Goal: Task Accomplishment & Management: Use online tool/utility

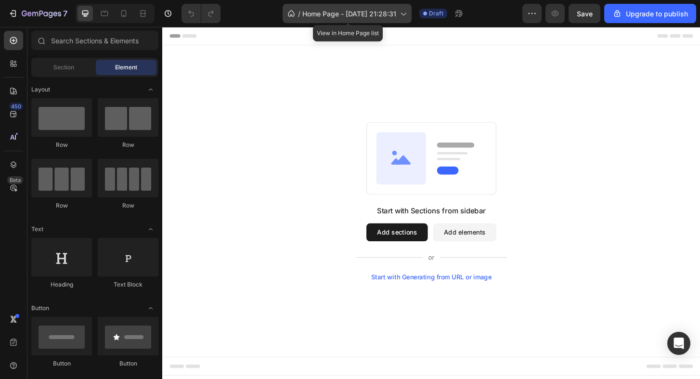
click at [365, 13] on span "Home Page - [DATE] 21:28:31" at bounding box center [349, 14] width 94 height 10
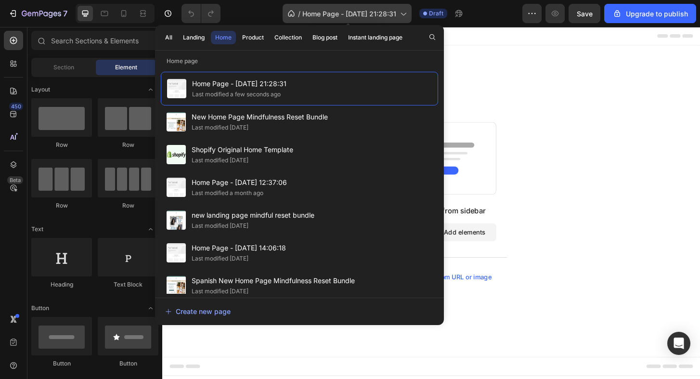
click at [405, 14] on icon at bounding box center [403, 14] width 5 height 3
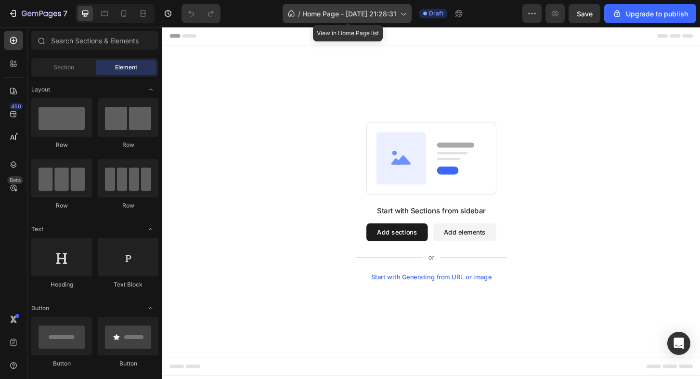
click at [405, 14] on icon at bounding box center [403, 14] width 5 height 3
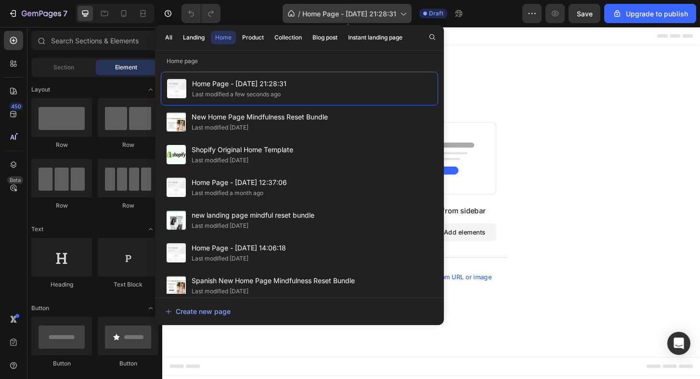
click at [360, 15] on span "Home Page - [DATE] 21:28:31" at bounding box center [349, 14] width 94 height 10
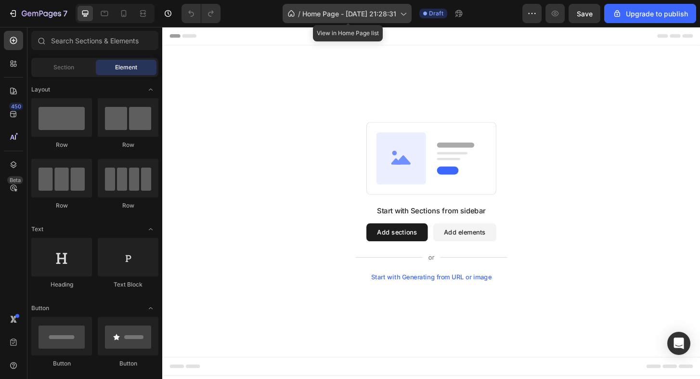
click at [360, 15] on span "Home Page - [DATE] 21:28:31" at bounding box center [349, 14] width 94 height 10
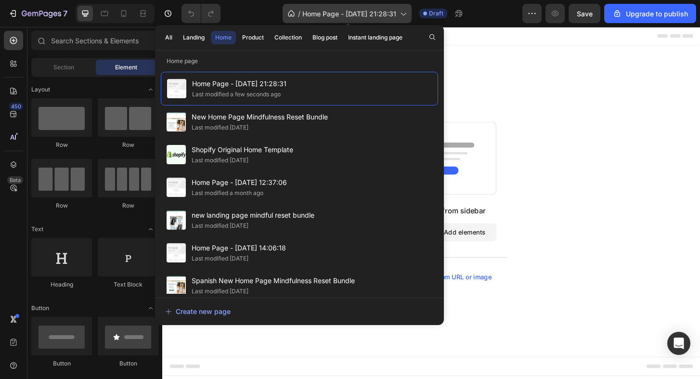
click at [360, 15] on span "Home Page - [DATE] 21:28:31" at bounding box center [349, 14] width 94 height 10
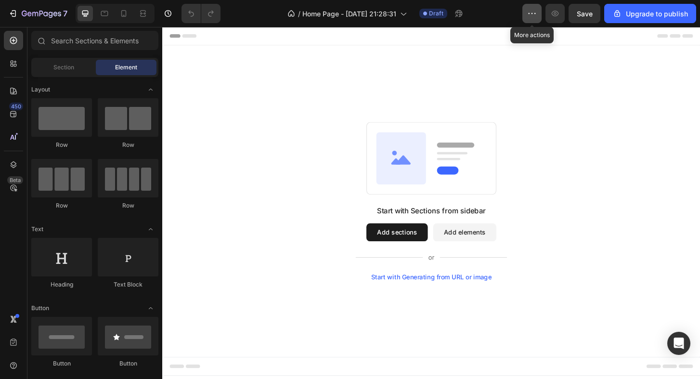
click at [534, 7] on button "button" at bounding box center [531, 13] width 19 height 19
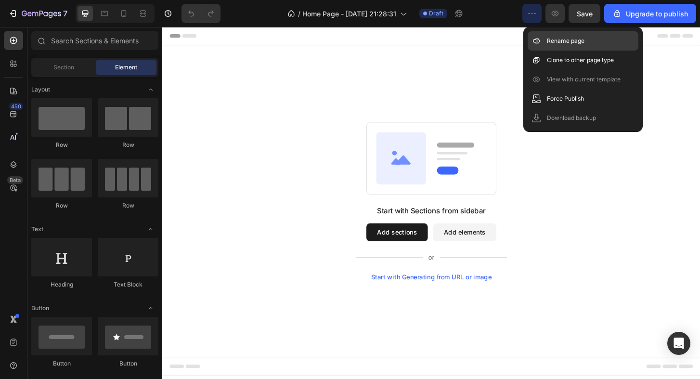
click at [566, 46] on div "Rename page" at bounding box center [583, 40] width 111 height 19
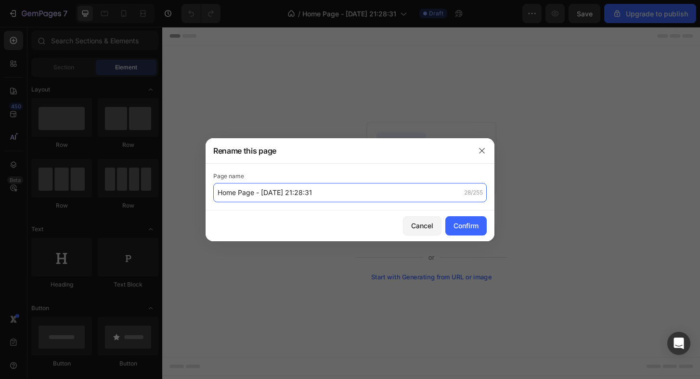
click at [388, 193] on input "Home Page - [DATE] 21:28:31" at bounding box center [350, 192] width 274 height 19
type input "Landing Soul Reset Bundle"
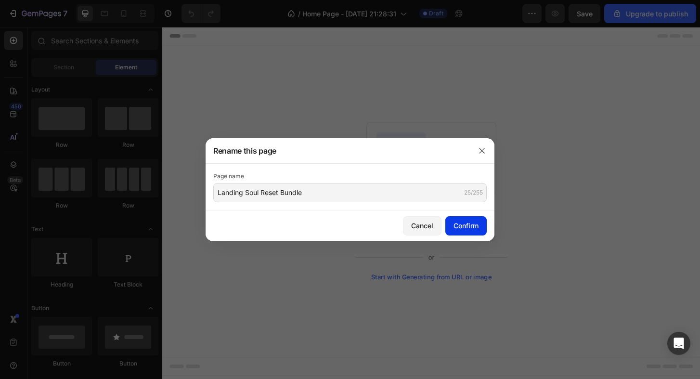
click at [474, 228] on div "Confirm" at bounding box center [466, 226] width 25 height 10
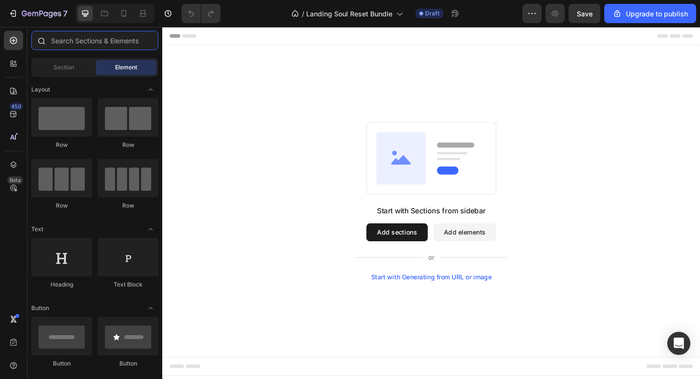
click at [106, 45] on input "text" at bounding box center [94, 40] width 127 height 19
paste input "Custom HTML"
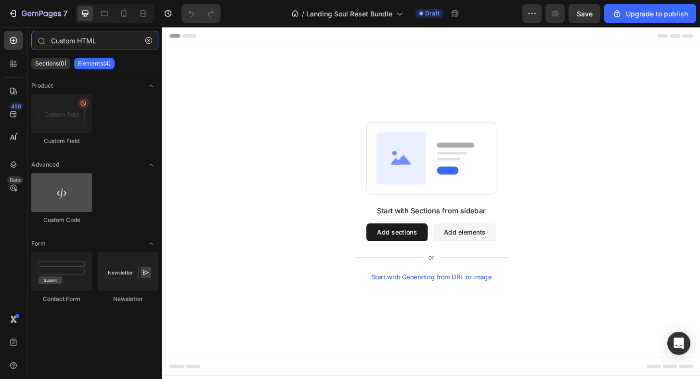
type input "Custom HTML"
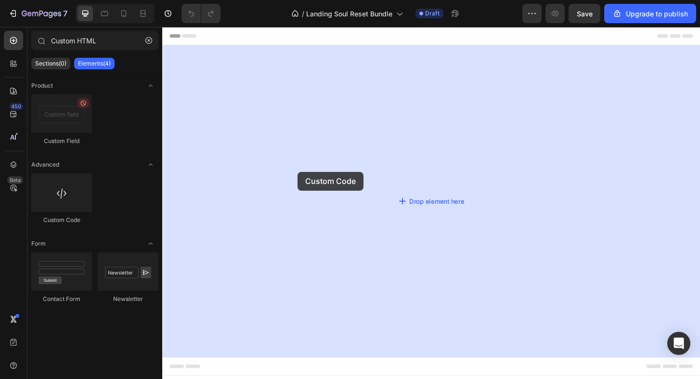
drag, startPoint x: 227, startPoint y: 223, endPoint x: 320, endPoint y: 186, distance: 100.2
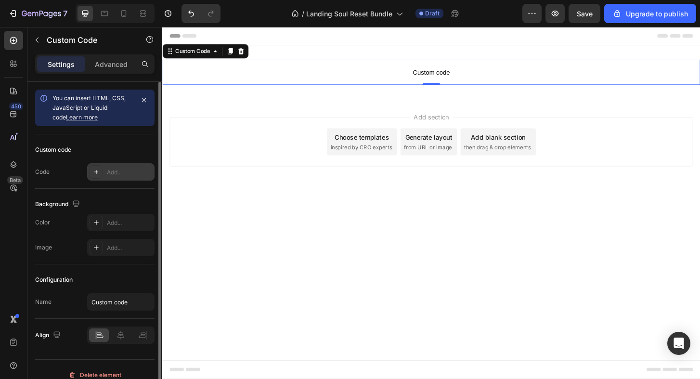
click at [116, 174] on div "Add..." at bounding box center [129, 172] width 45 height 9
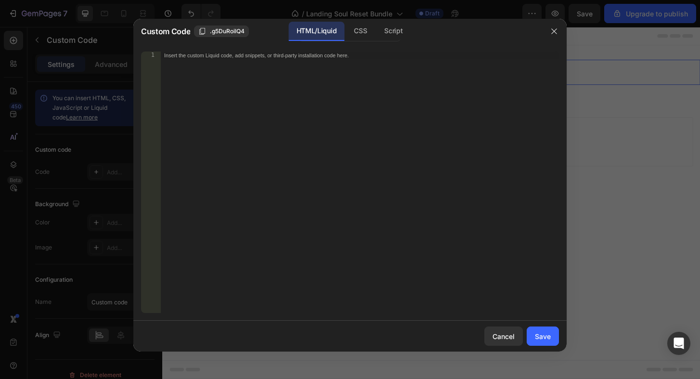
click at [333, 79] on div "Insert the custom Liquid code, add snippets, or third-party installation code h…" at bounding box center [359, 190] width 399 height 277
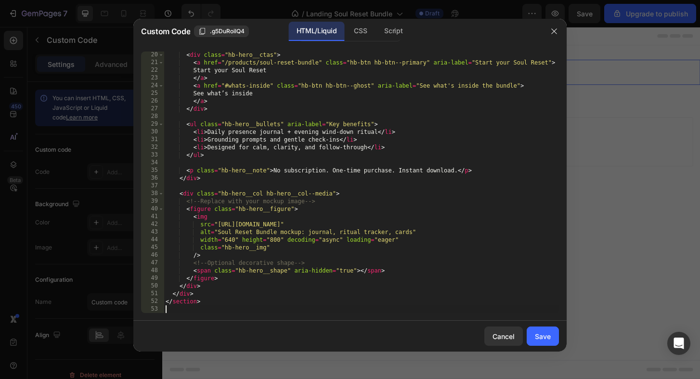
scroll to position [147, 0]
click at [540, 339] on div "Save" at bounding box center [543, 336] width 16 height 10
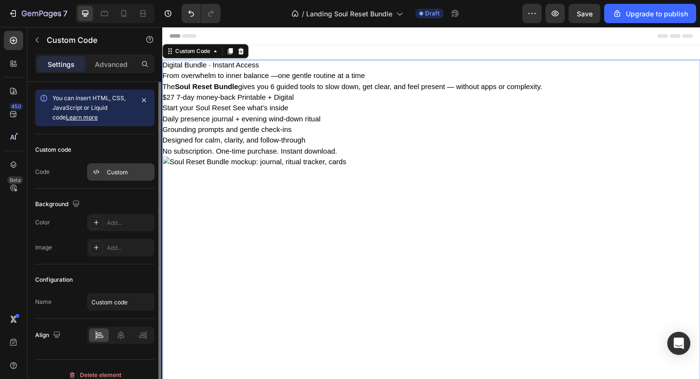
click at [123, 176] on div "Custom" at bounding box center [129, 172] width 45 height 9
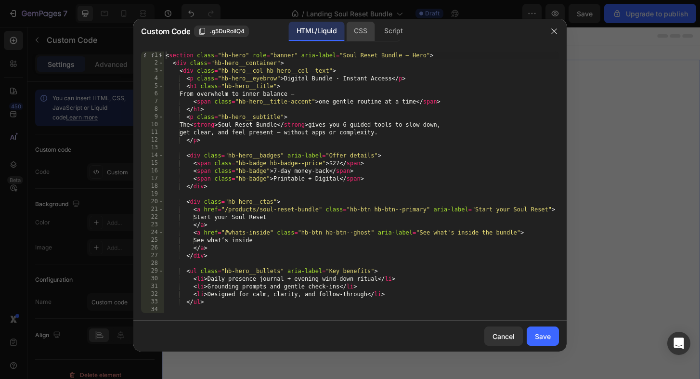
click at [359, 28] on div "CSS" at bounding box center [360, 31] width 28 height 19
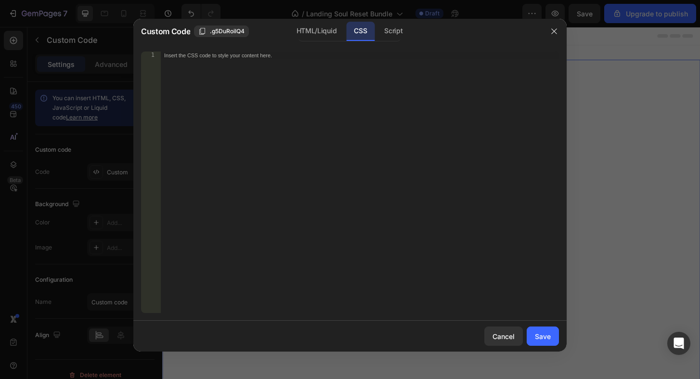
click at [331, 81] on div "Insert the CSS code to style your content here." at bounding box center [359, 190] width 399 height 277
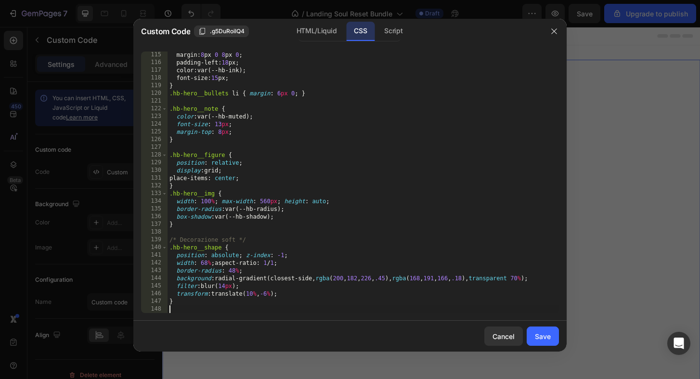
scroll to position [879, 0]
click at [542, 340] on div "Save" at bounding box center [543, 336] width 16 height 10
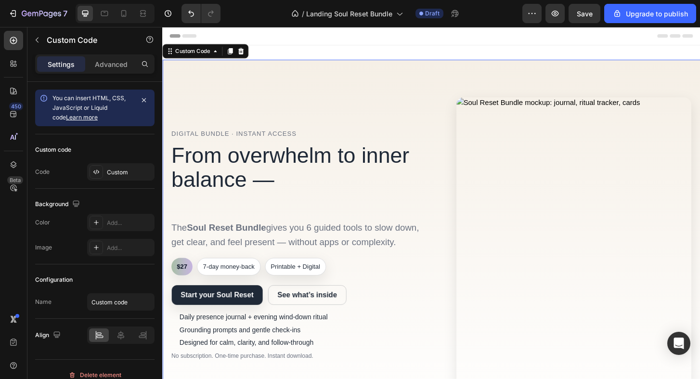
scroll to position [0, 0]
click at [13, 12] on icon "button" at bounding box center [13, 14] width 10 height 10
